Goal: Transaction & Acquisition: Purchase product/service

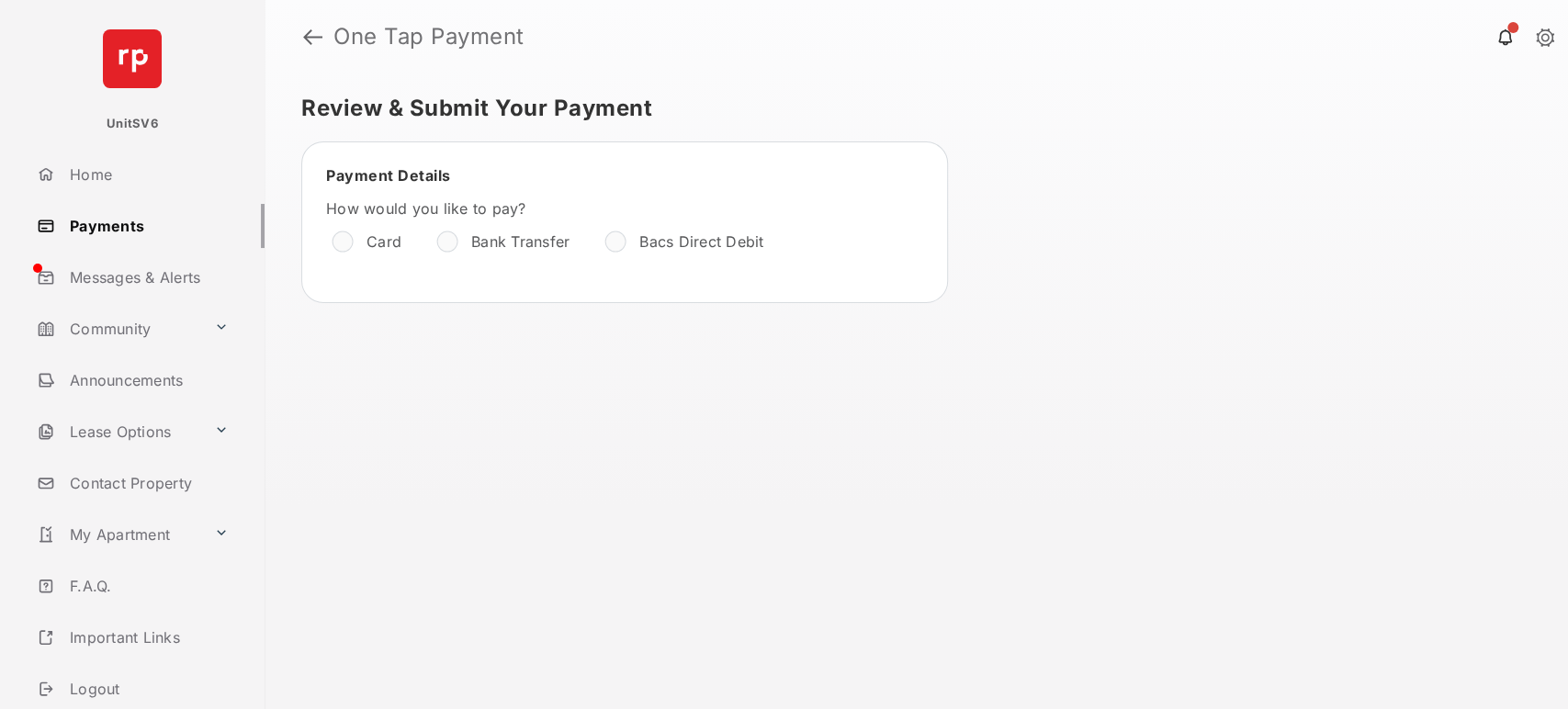
click at [352, 239] on div at bounding box center [342, 242] width 19 height 19
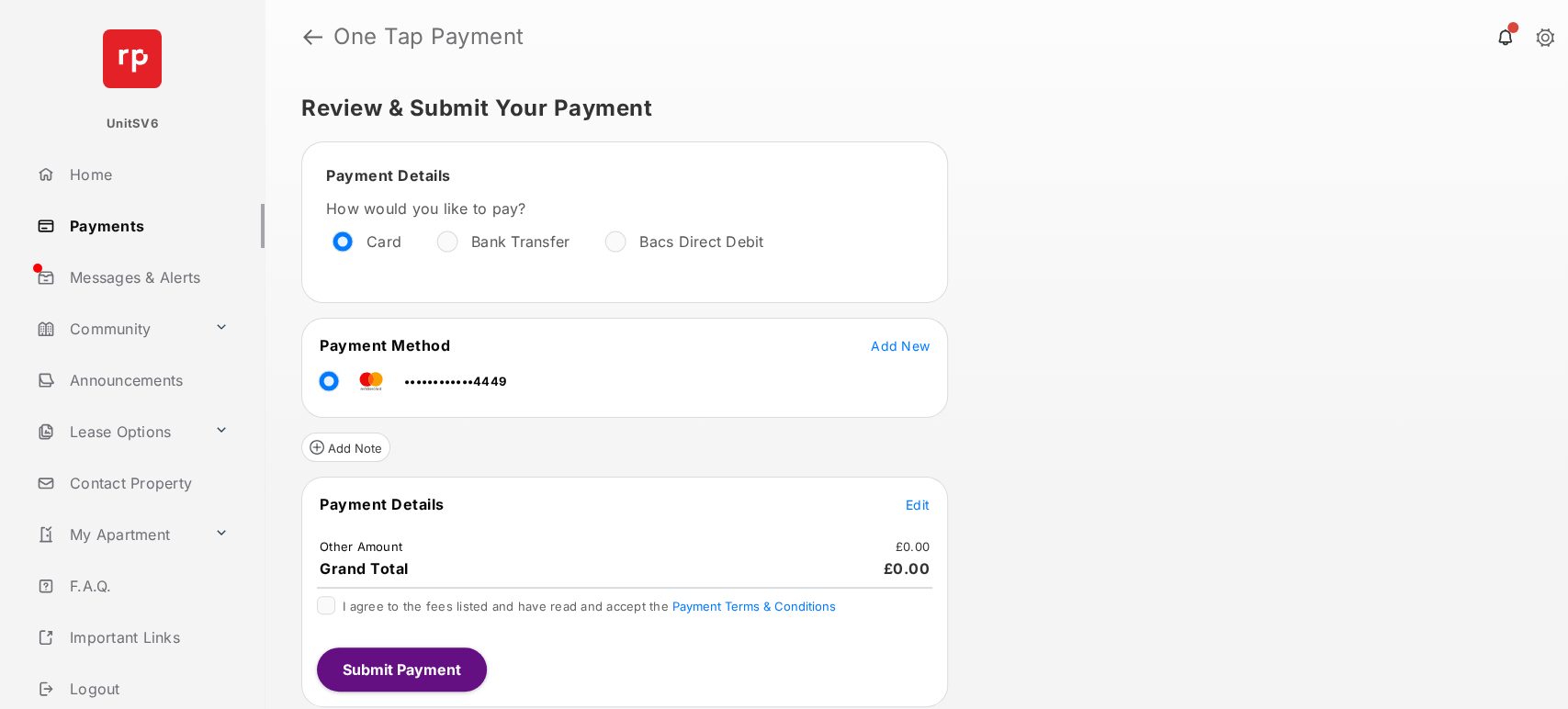
click at [906, 497] on span "Edit" at bounding box center [918, 504] width 24 height 16
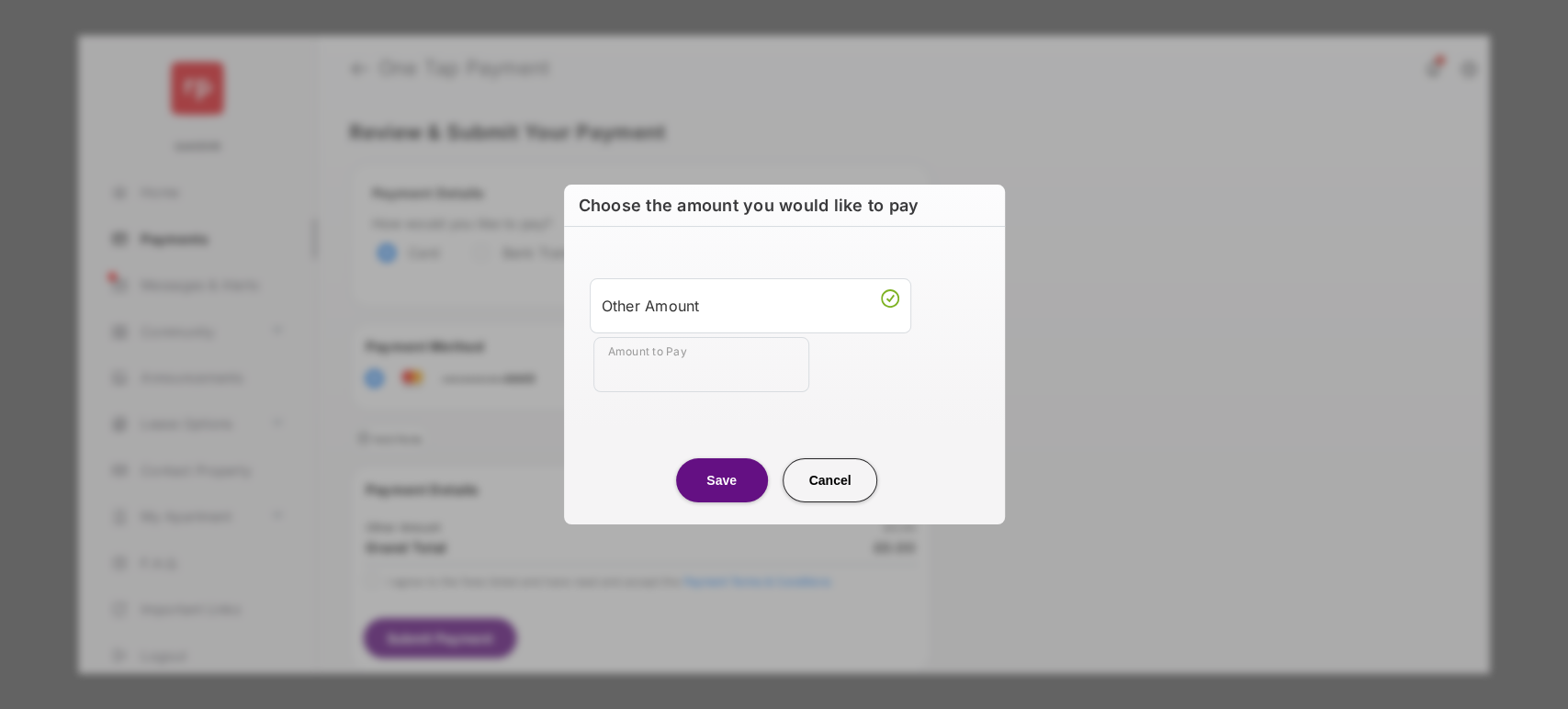
click at [676, 369] on input "Amount to Pay" at bounding box center [701, 365] width 216 height 56
type input "**"
click at [647, 455] on center "Save Cancel" at bounding box center [784, 473] width 397 height 59
click at [699, 490] on button "Save" at bounding box center [721, 480] width 92 height 44
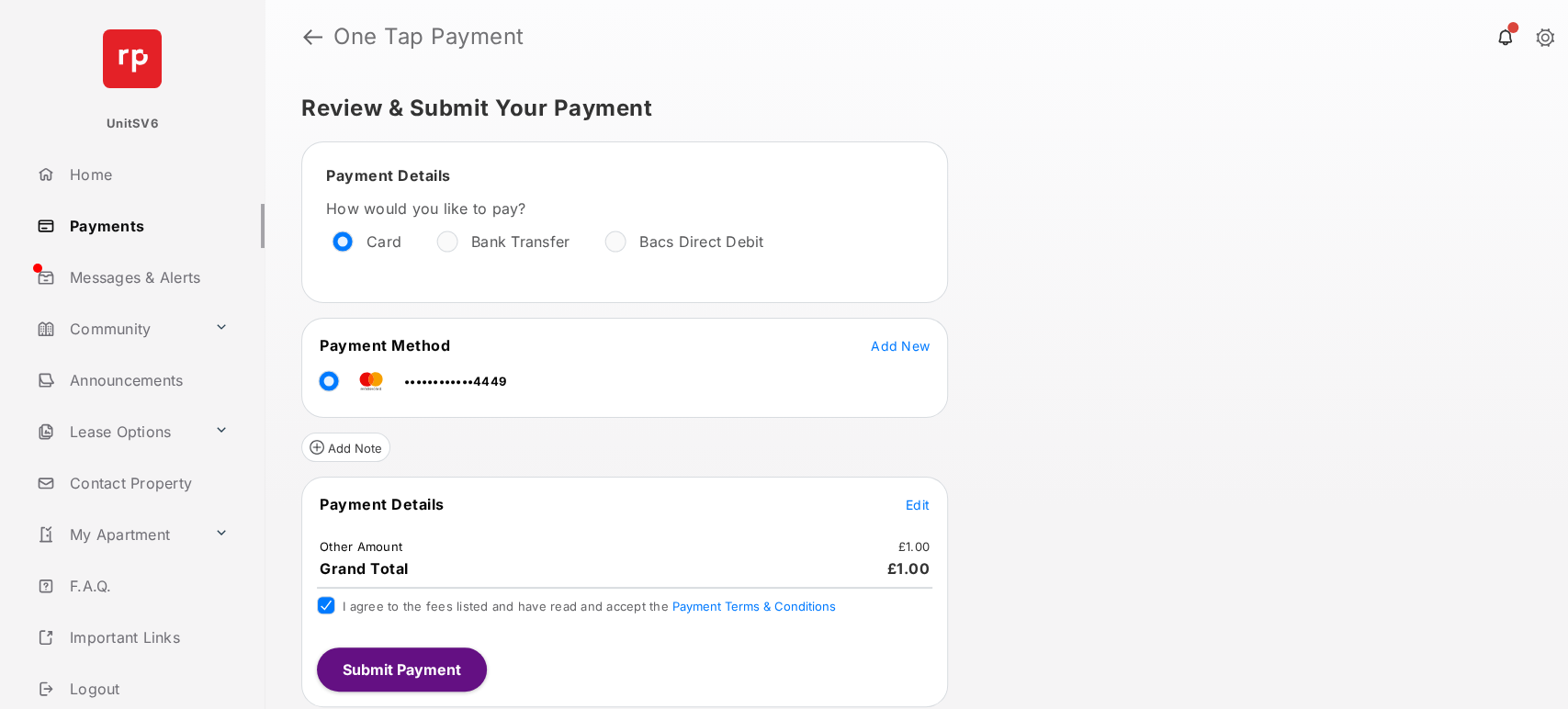
click at [411, 677] on button "Submit Payment" at bounding box center [402, 670] width 170 height 44
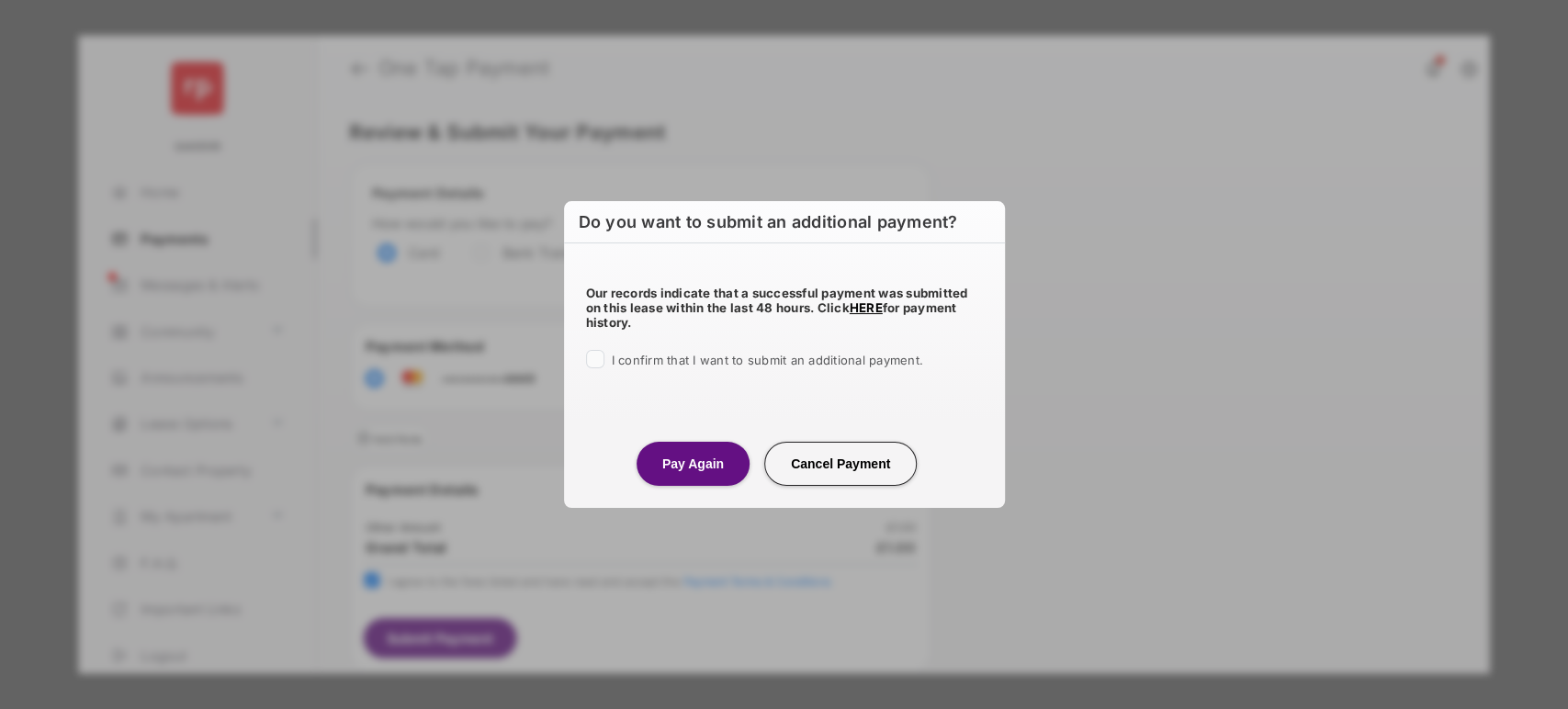
click at [580, 364] on div "Our records indicate that a successful payment was submitted on this lease with…" at bounding box center [784, 324] width 441 height 162
click at [595, 373] on div "Our records indicate that a successful payment was submitted on this lease with…" at bounding box center [784, 324] width 441 height 162
click at [669, 443] on button "Pay Again" at bounding box center [693, 464] width 113 height 44
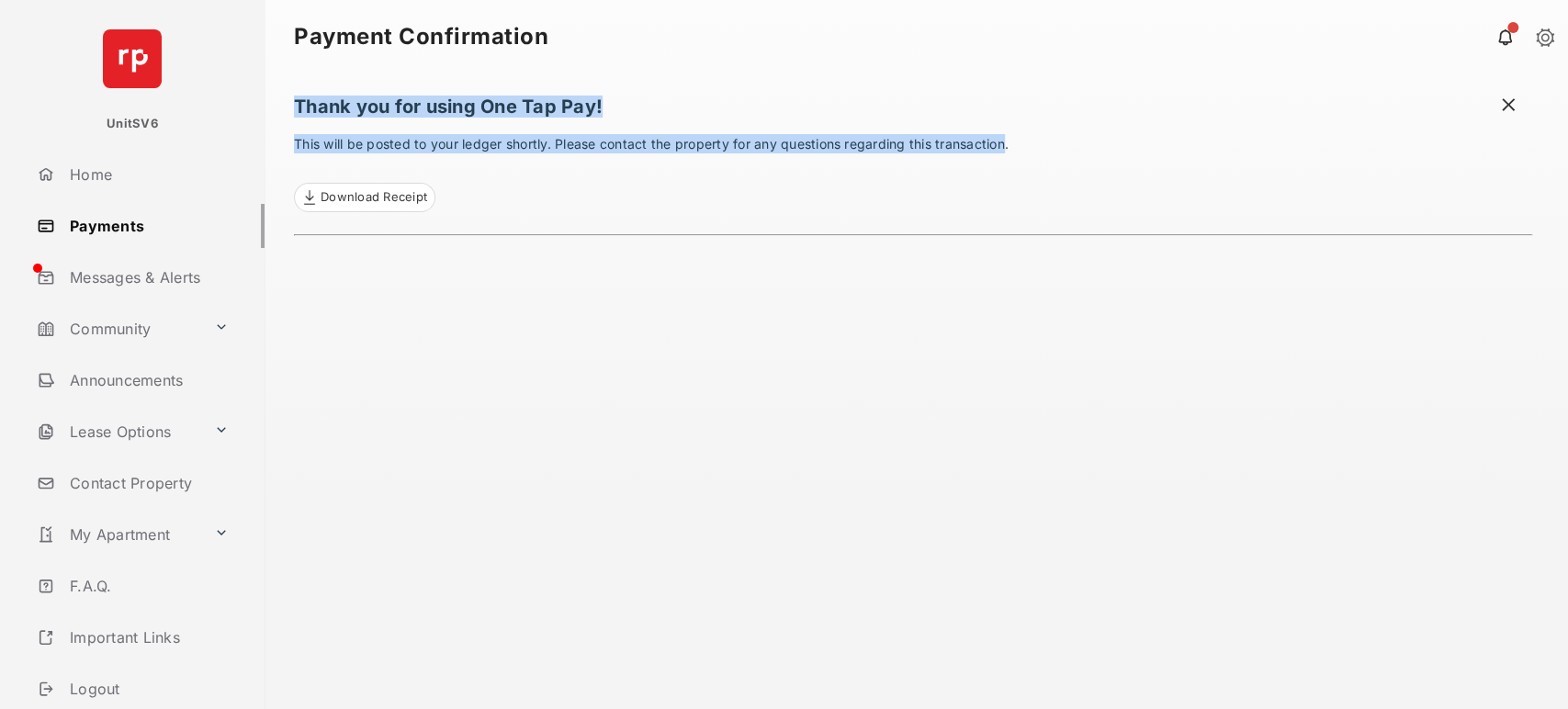
drag, startPoint x: 297, startPoint y: 106, endPoint x: 1007, endPoint y: 131, distance: 710.4
click at [1007, 131] on div "Thank you for using One Tap Pay! This will be posted to your ledger shortly. Pl…" at bounding box center [914, 391] width 1238 height 636
click at [120, 223] on link "Payments" at bounding box center [147, 226] width 235 height 44
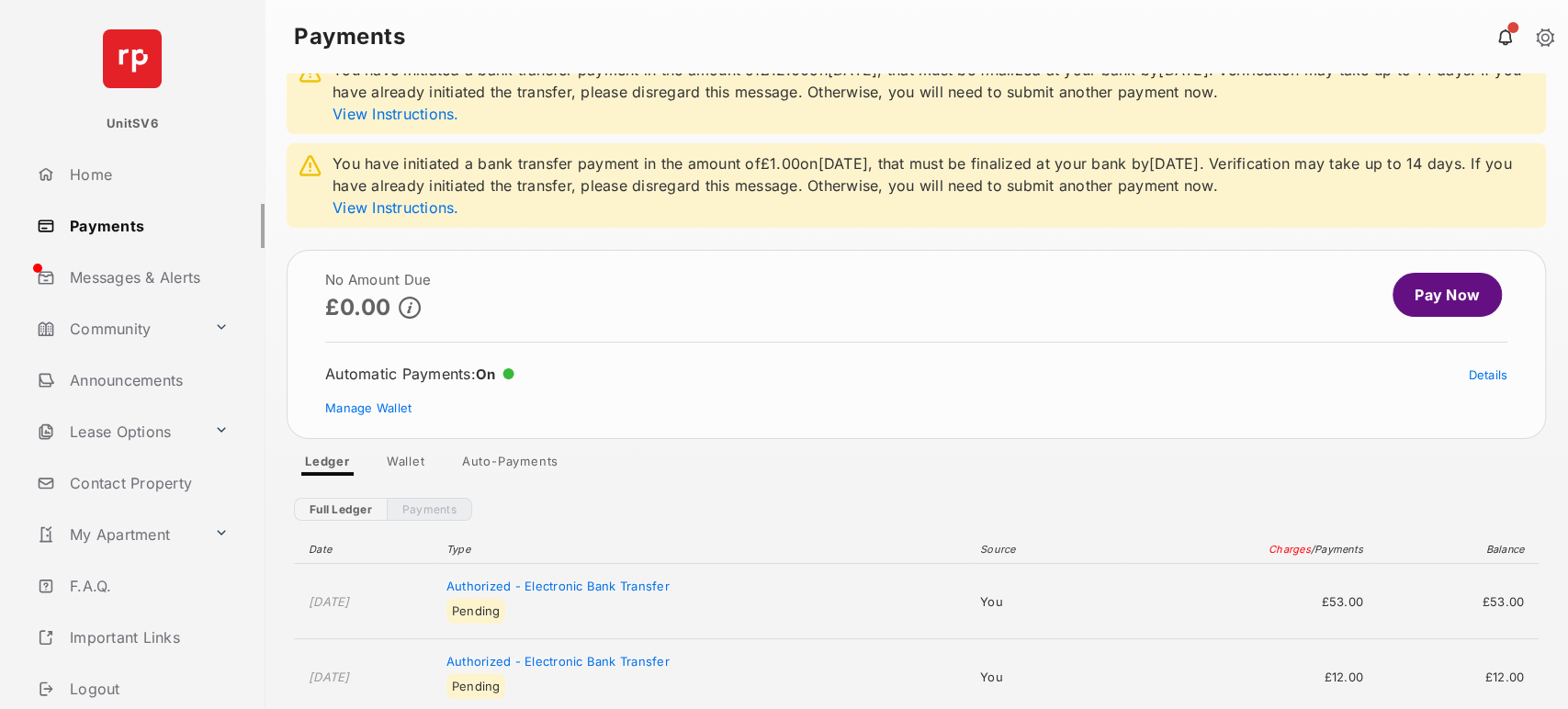
scroll to position [204, 0]
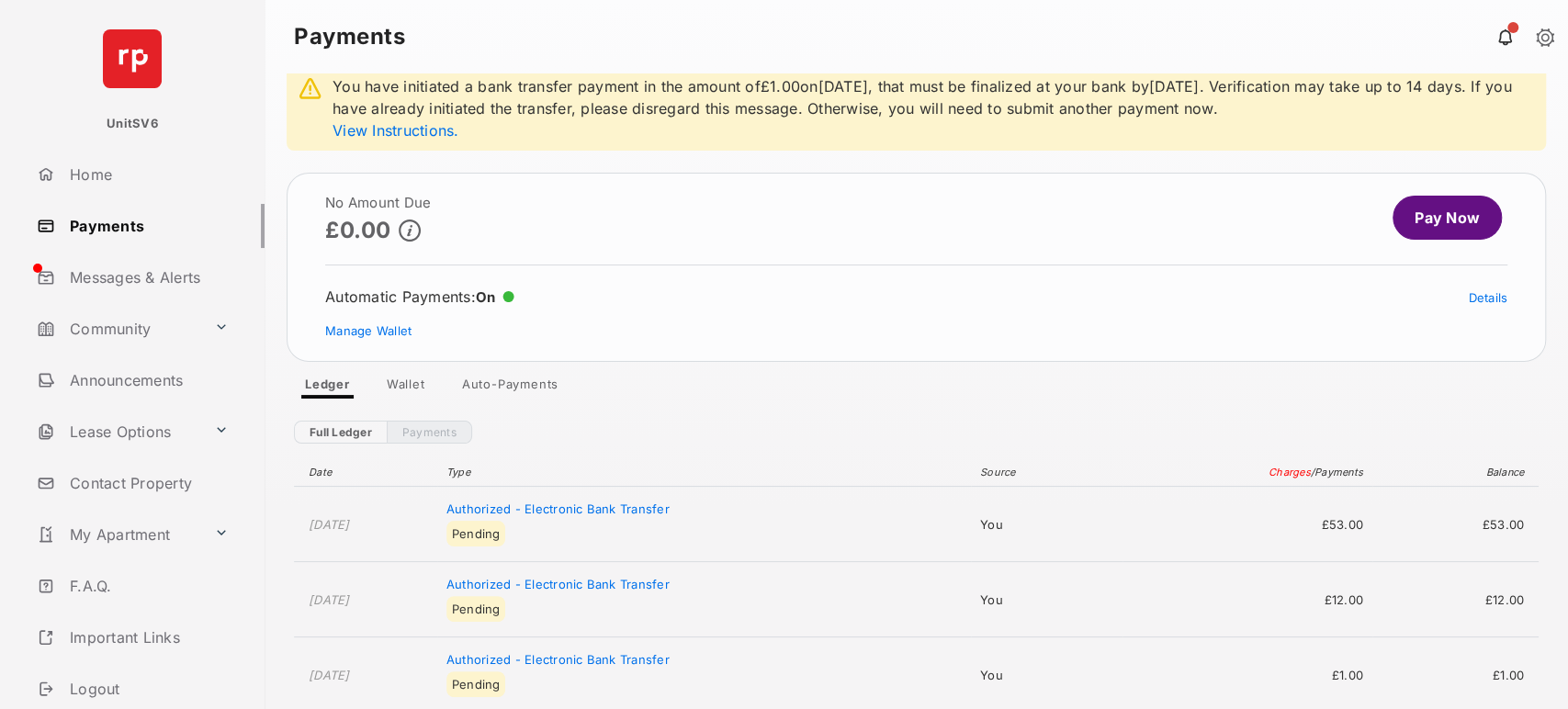
click at [1435, 221] on link "Pay Now" at bounding box center [1448, 218] width 109 height 44
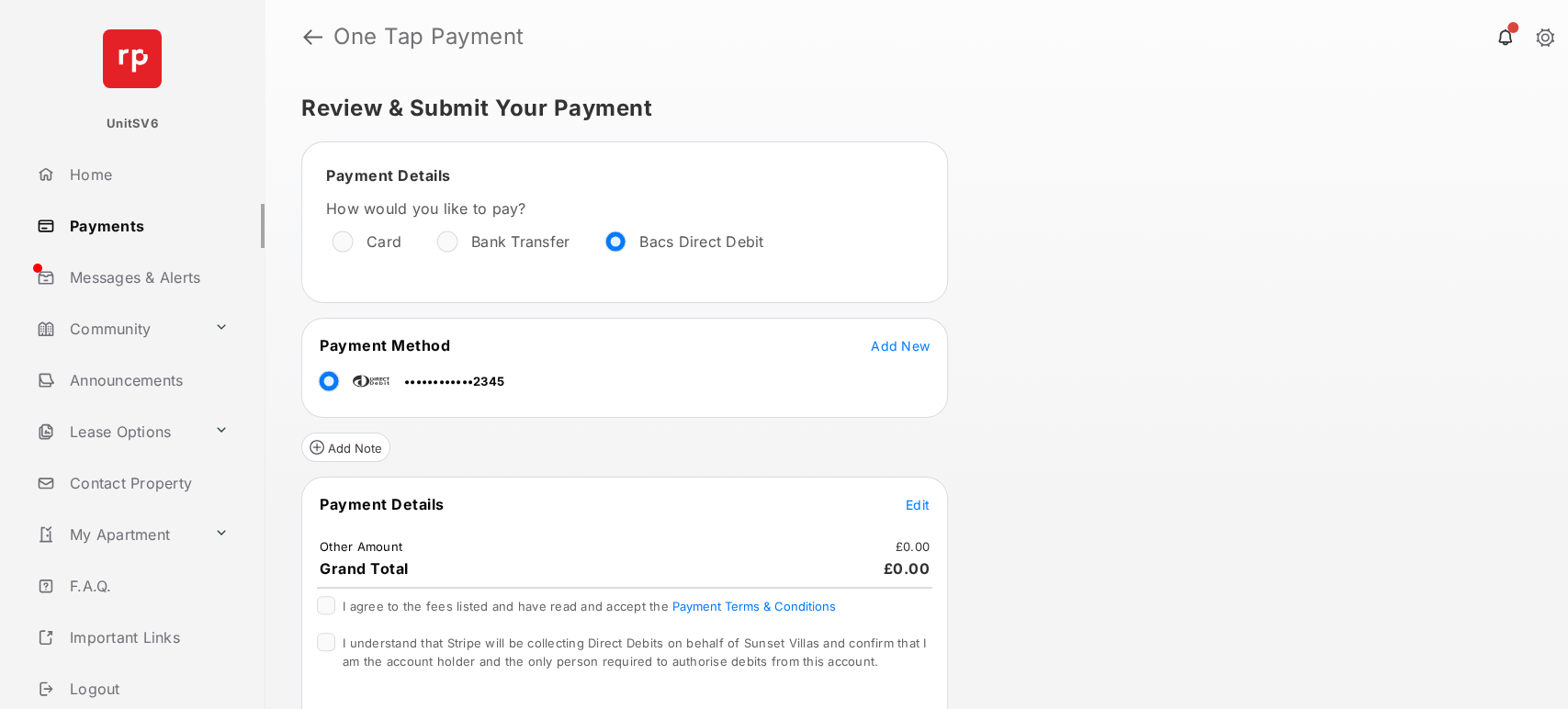
click at [529, 388] on tr "••••••••••••2345" at bounding box center [625, 378] width 641 height 42
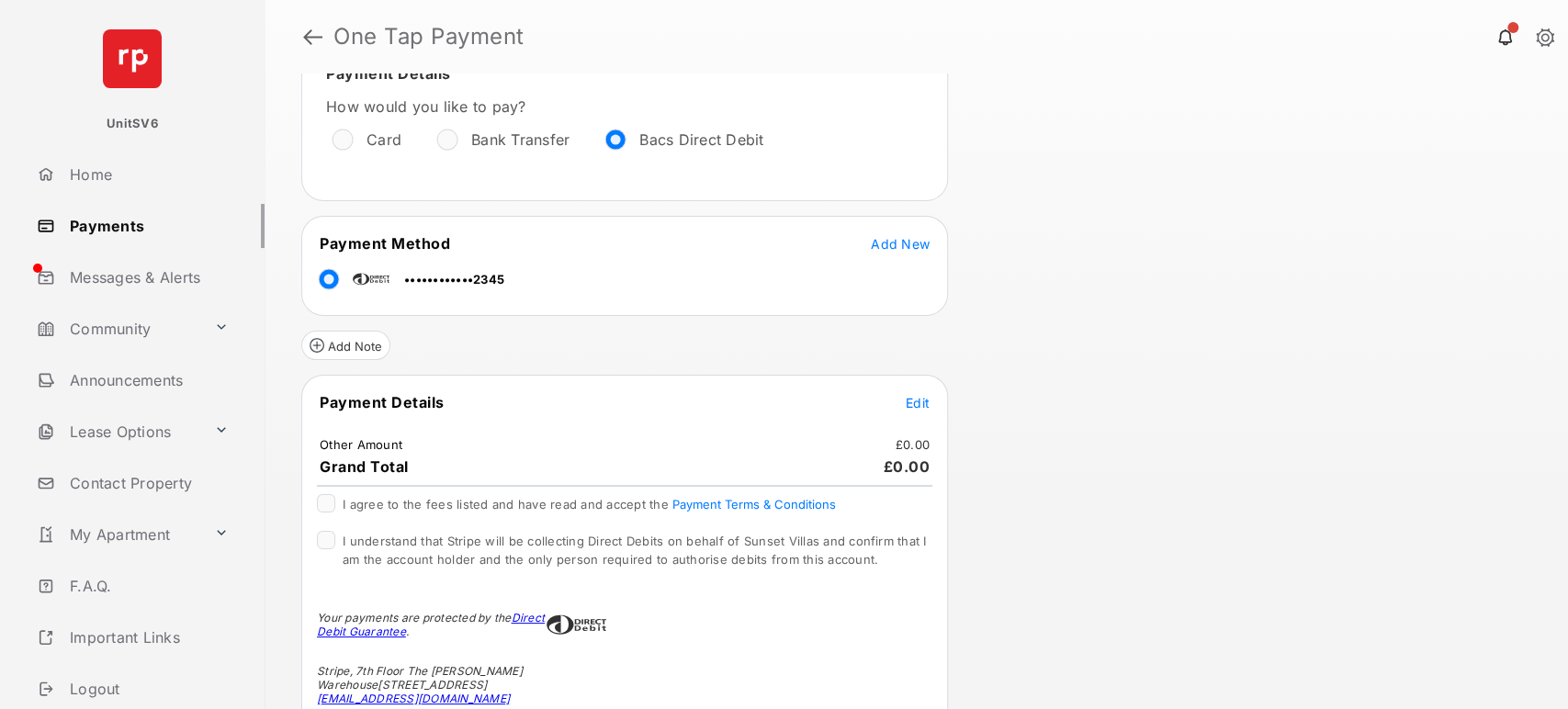
click at [930, 406] on tr "Payment Details Edit" at bounding box center [625, 414] width 641 height 43
click at [918, 402] on span "Edit" at bounding box center [918, 403] width 24 height 16
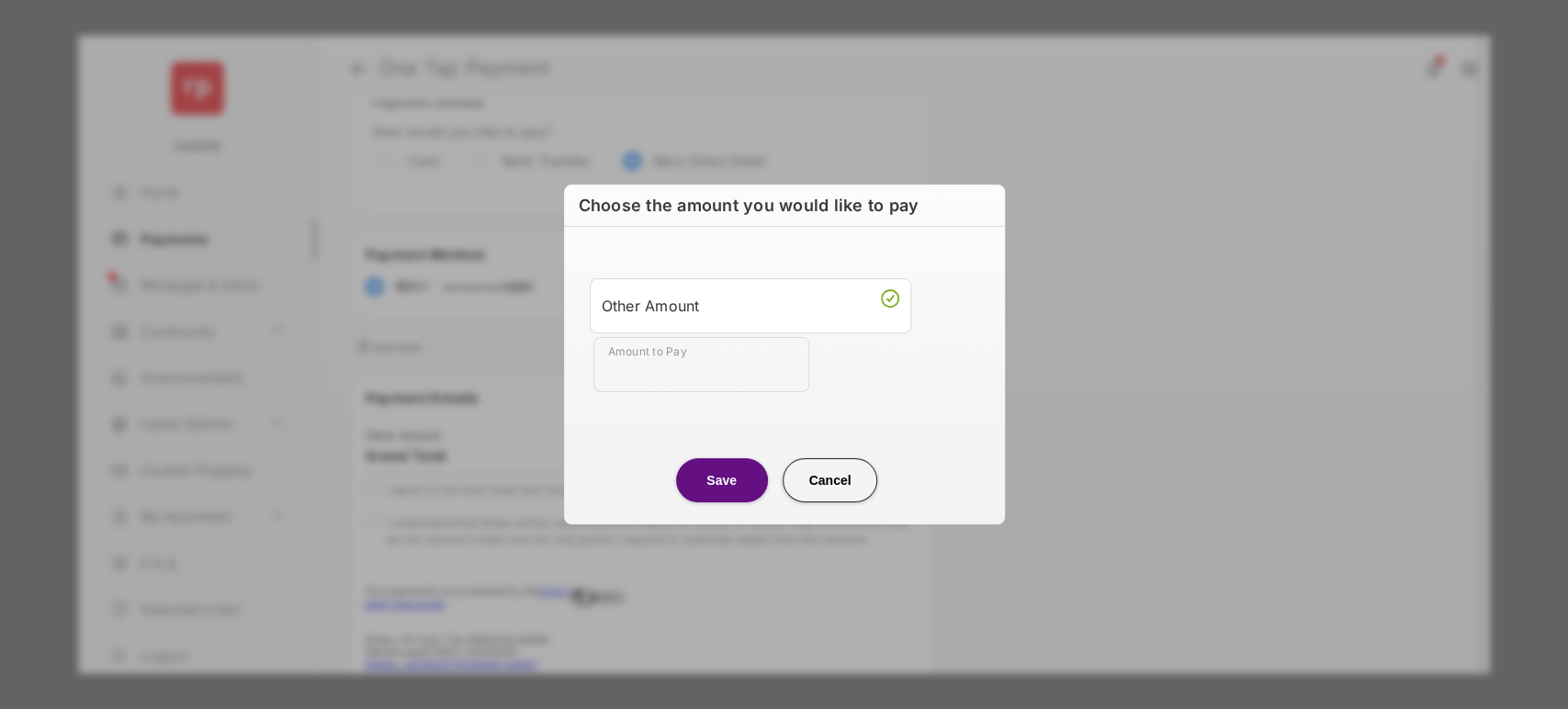
click at [654, 366] on input "Amount to Pay" at bounding box center [701, 365] width 216 height 56
type input "***"
click at [713, 485] on button "Save" at bounding box center [721, 480] width 92 height 44
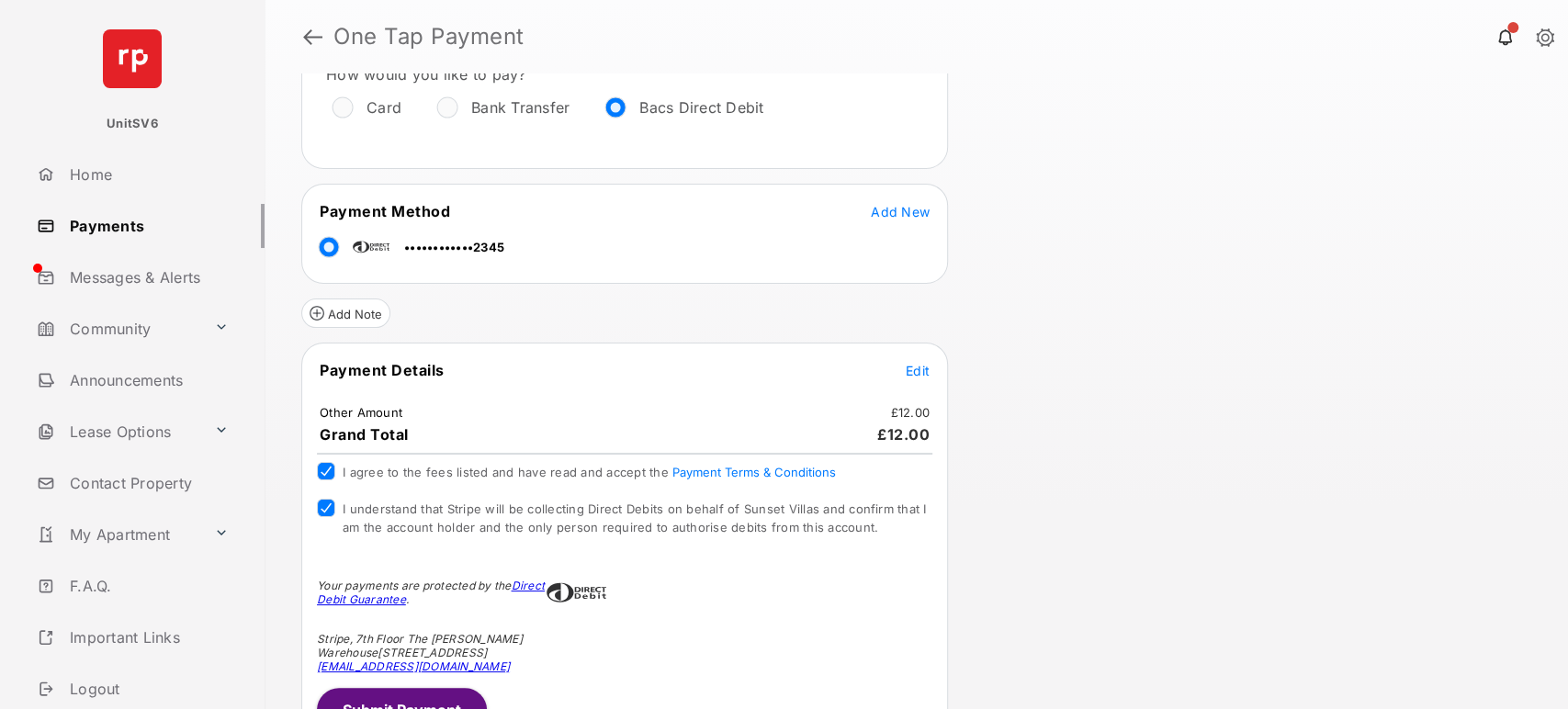
scroll to position [164, 0]
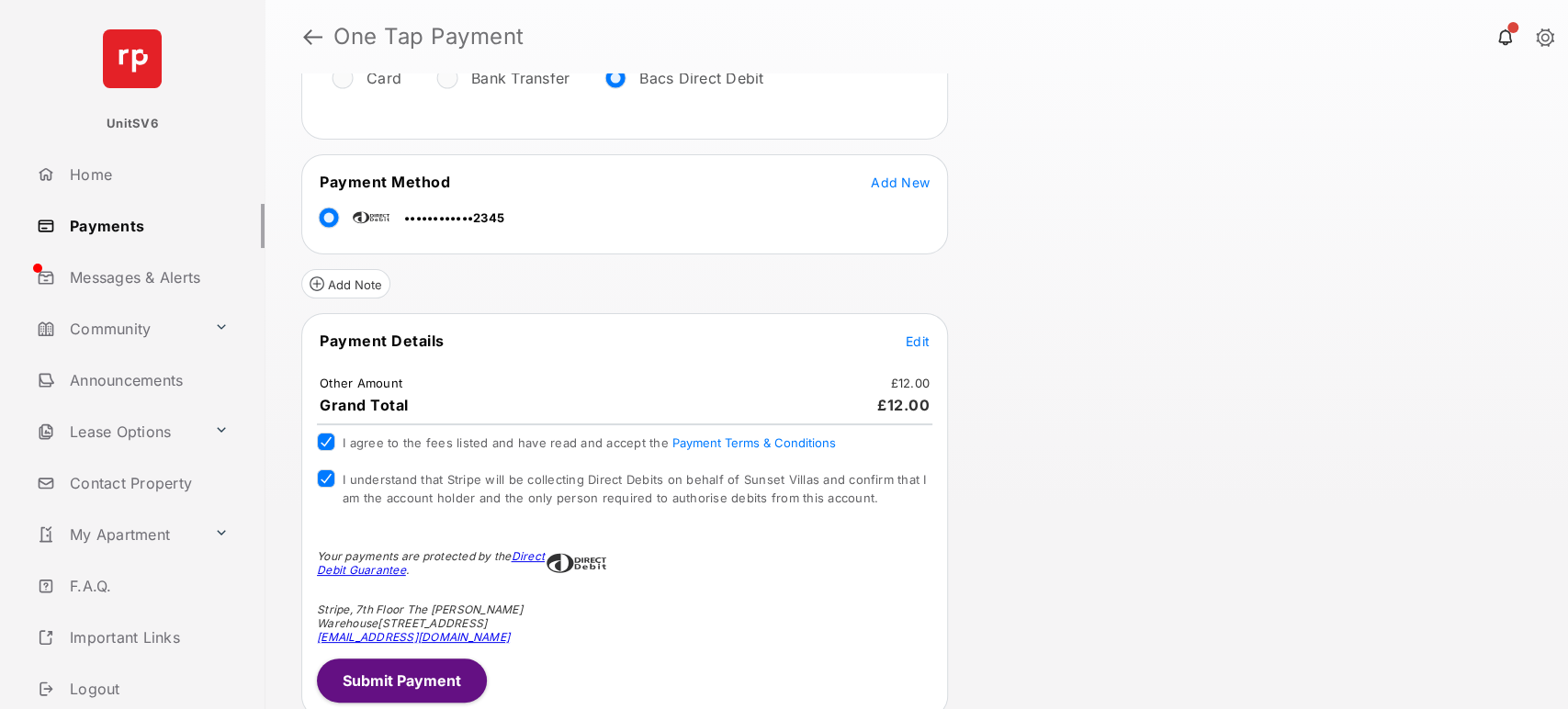
click at [403, 666] on button "Submit Payment" at bounding box center [402, 681] width 170 height 44
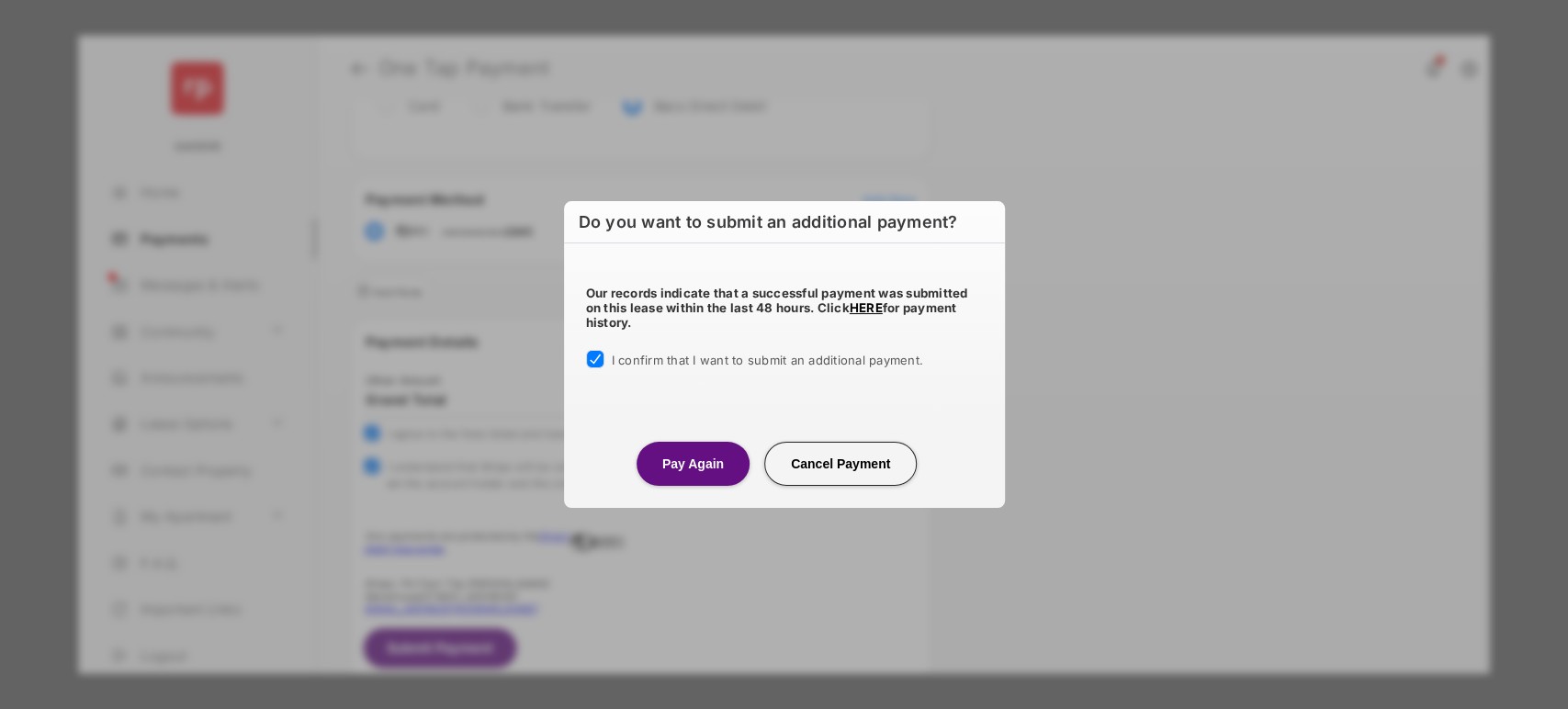
click at [705, 473] on button "Pay Again" at bounding box center [693, 464] width 113 height 44
